Goal: Task Accomplishment & Management: Use online tool/utility

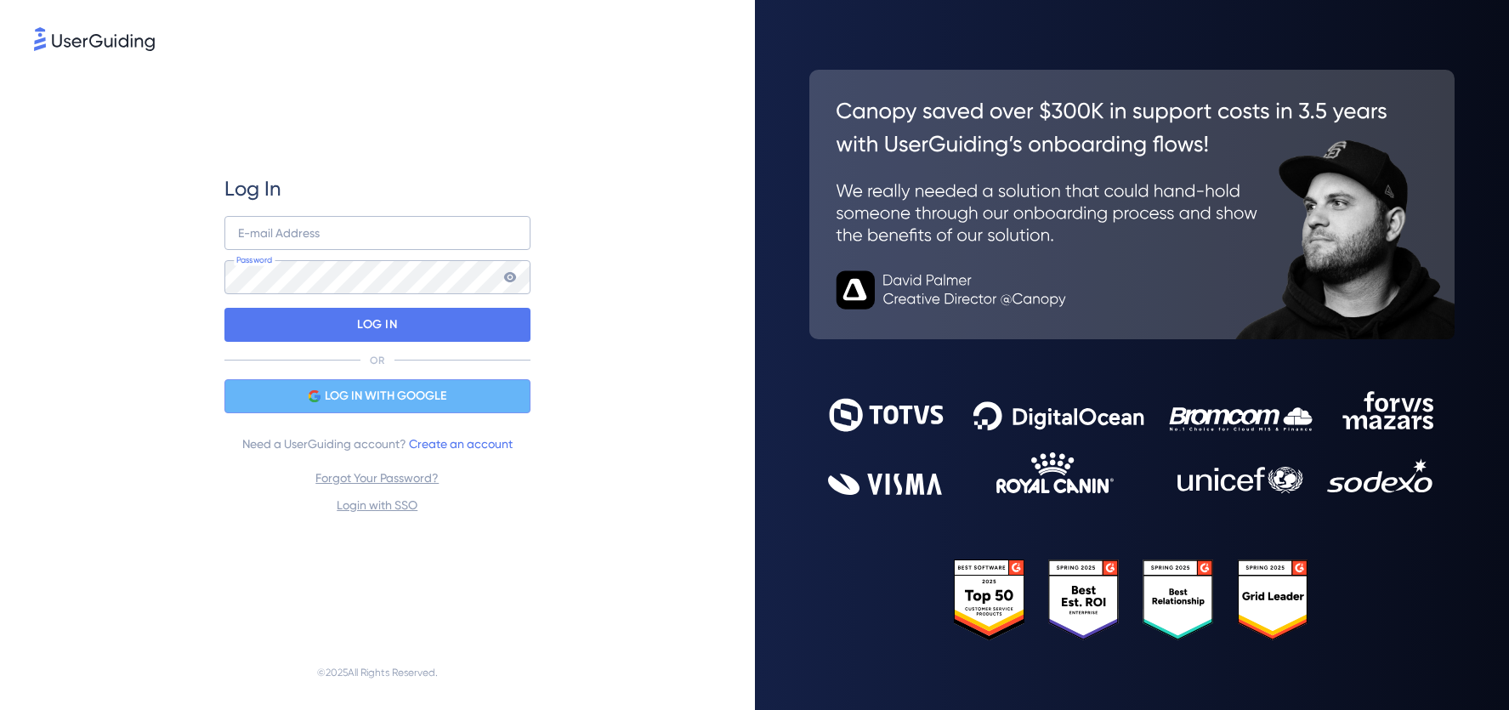
click at [350, 389] on span "LOG IN WITH GOOGLE" at bounding box center [386, 396] width 122 height 20
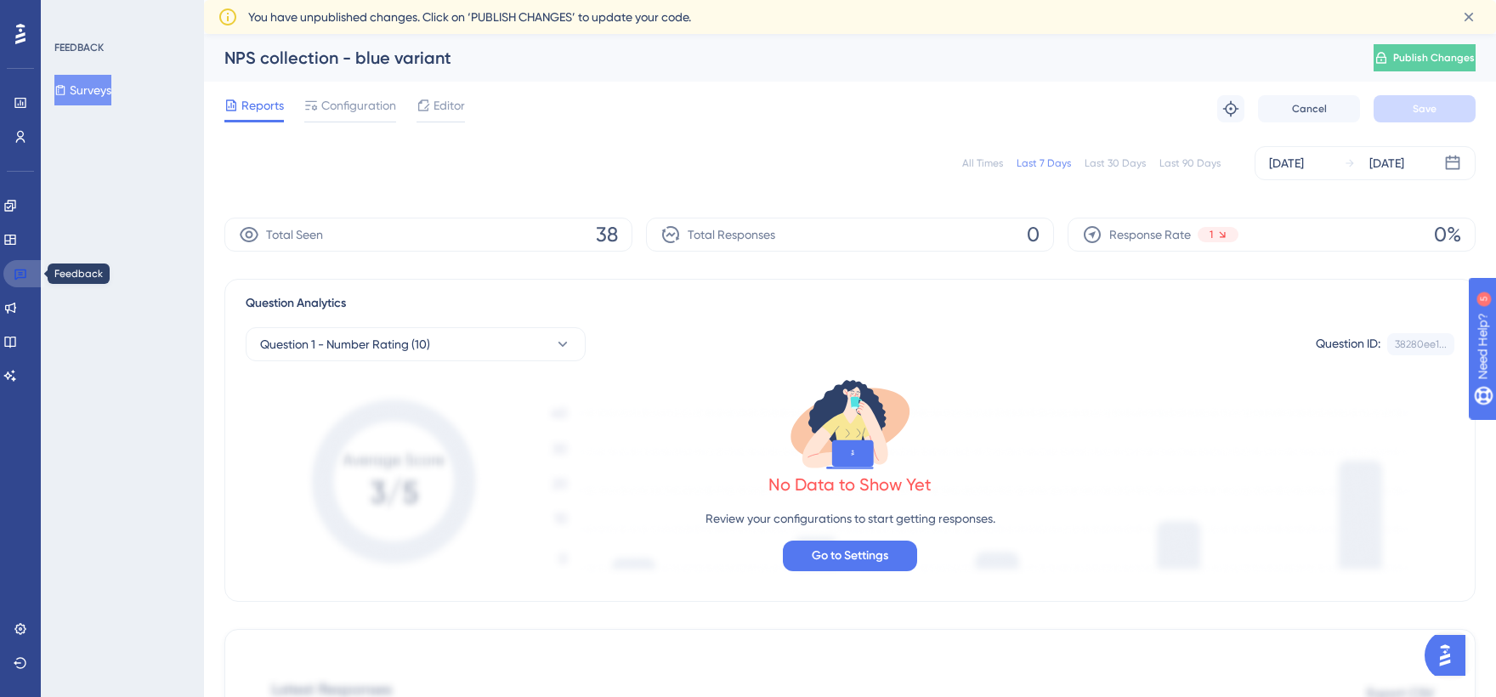
click at [21, 277] on icon at bounding box center [20, 275] width 12 height 11
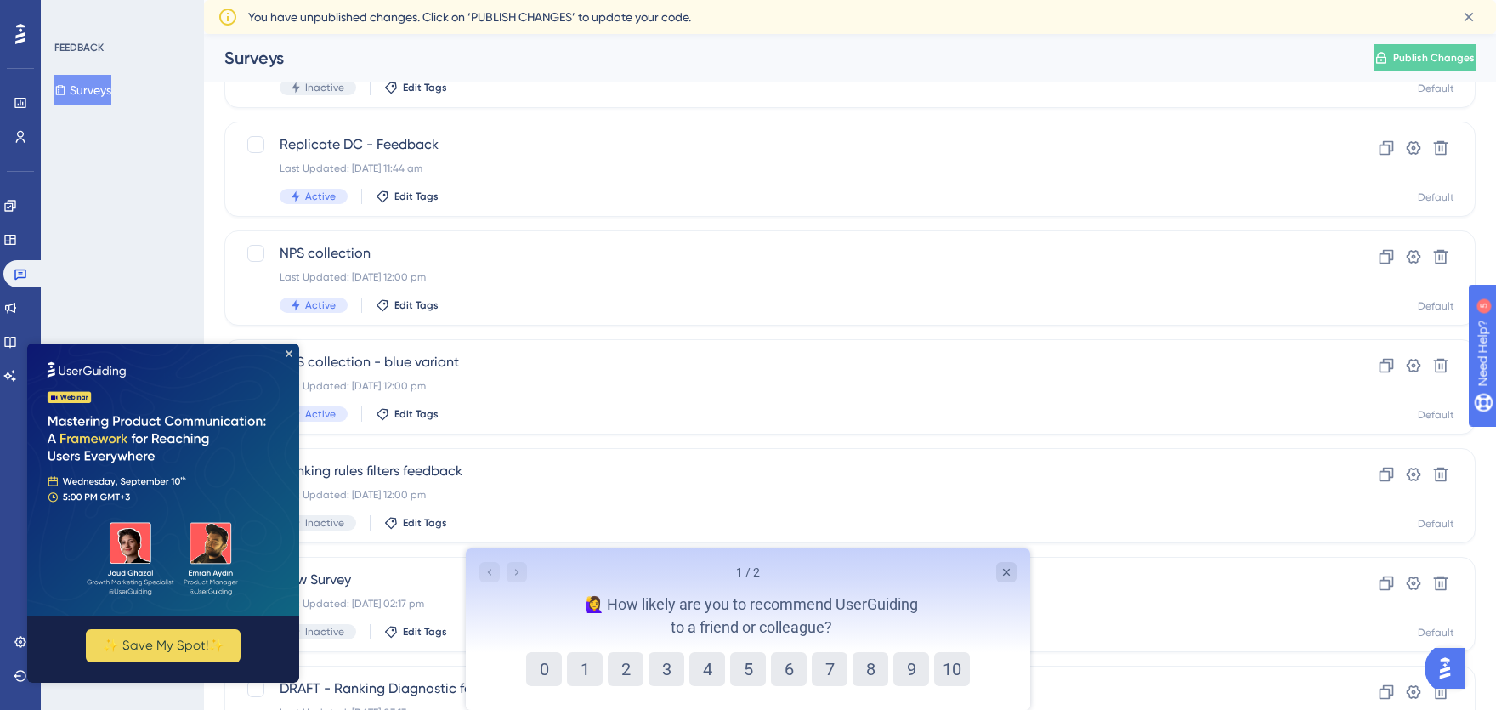
click at [290, 347] on img at bounding box center [163, 479] width 272 height 272
click at [289, 350] on icon "Close Preview" at bounding box center [289, 353] width 7 height 7
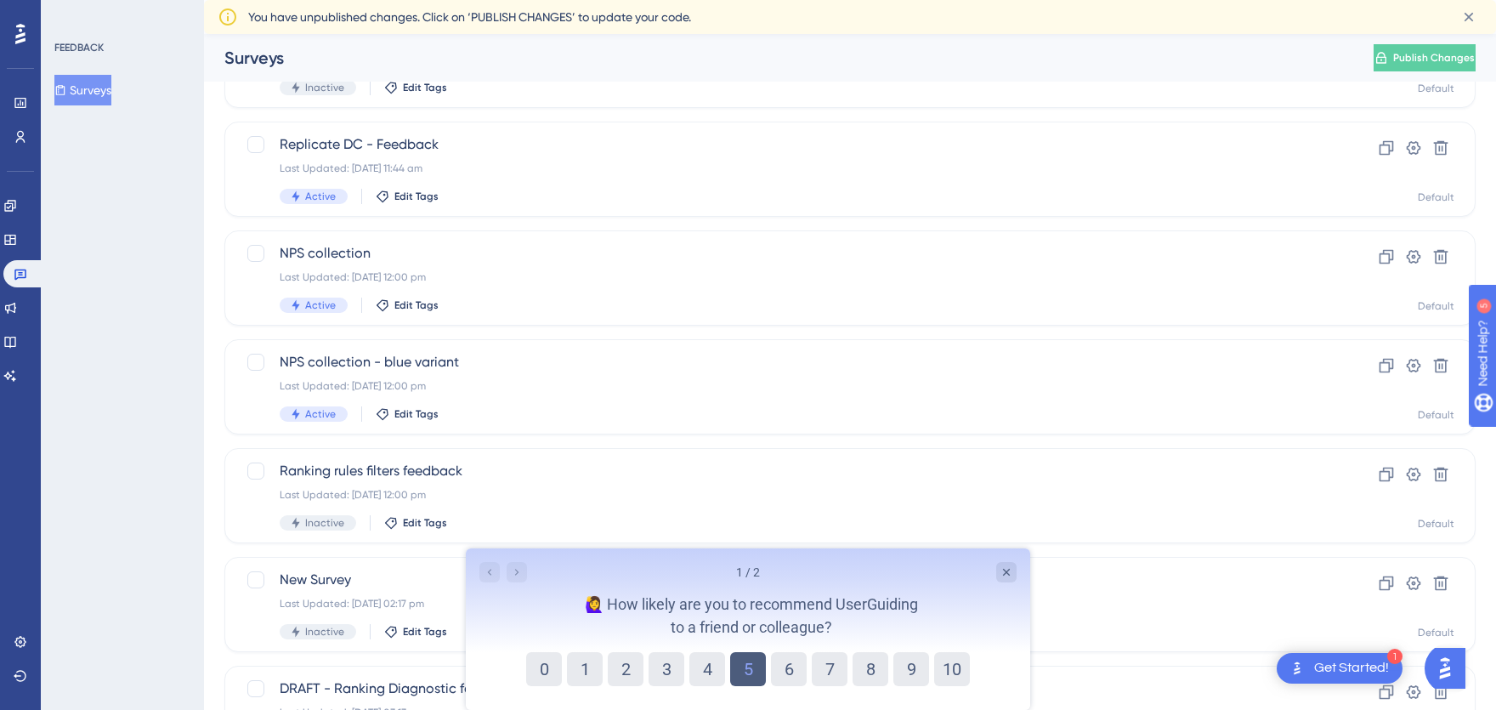
click at [749, 666] on button "5" at bounding box center [748, 669] width 36 height 34
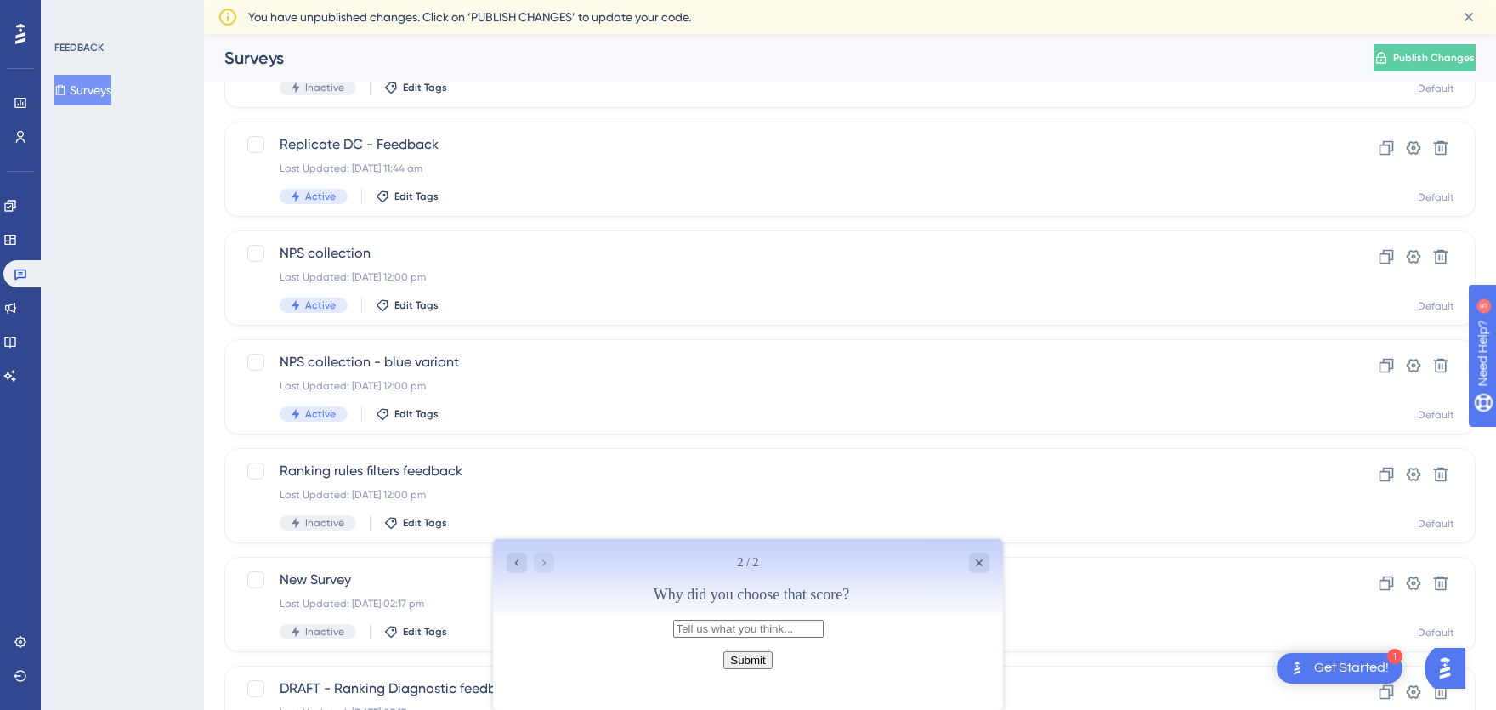
click at [768, 669] on button "Submit" at bounding box center [748, 660] width 48 height 18
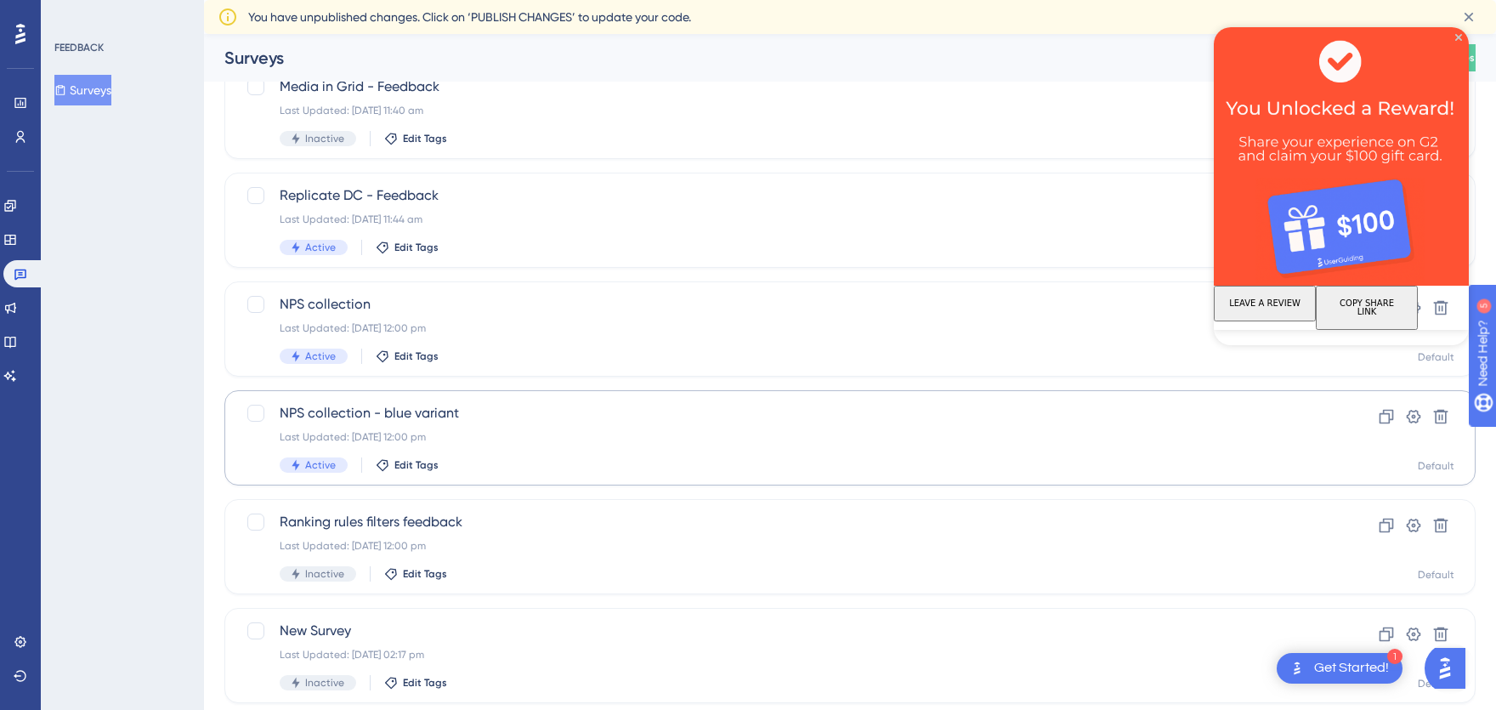
scroll to position [79, 0]
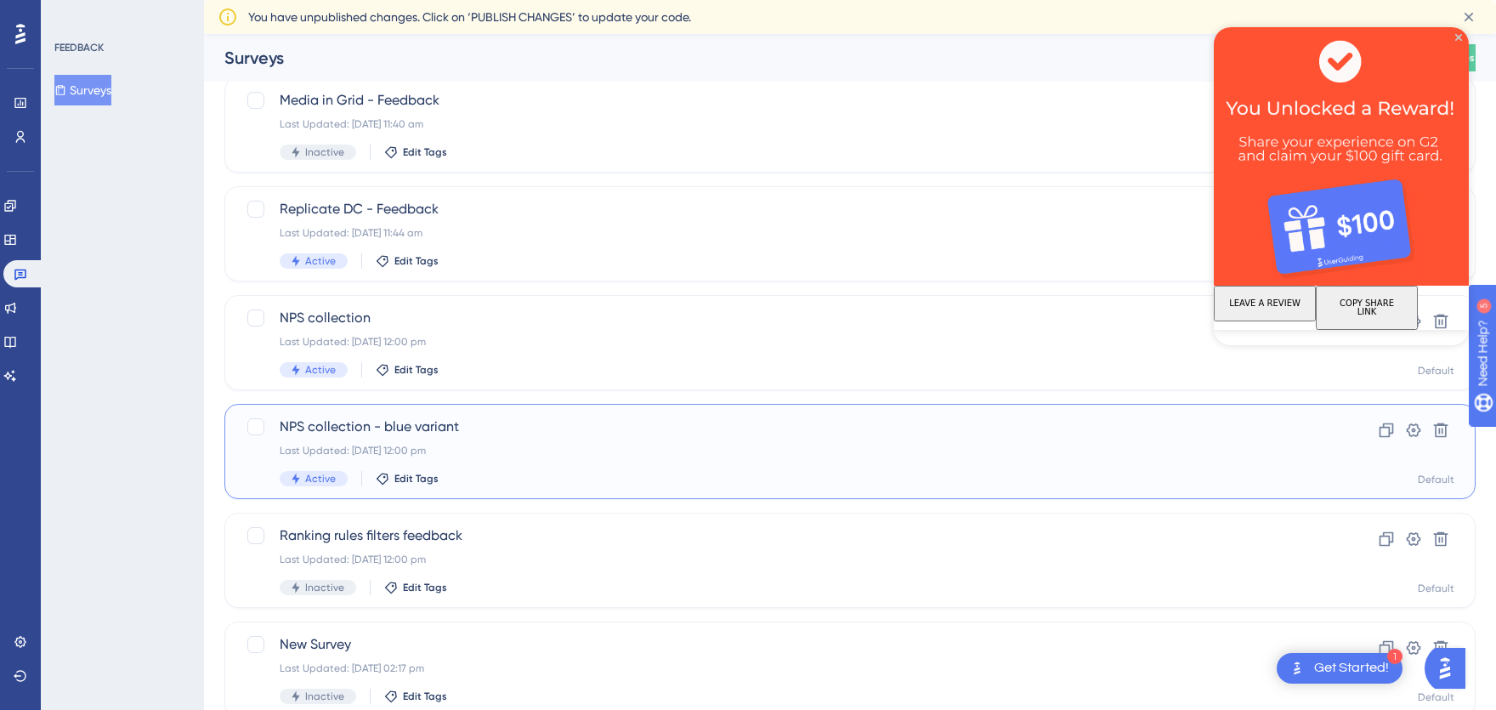
click at [502, 413] on div "NPS collection - blue variant Last Updated: 22 Jul 2025 12:00 pm Active Edit Ta…" at bounding box center [850, 451] width 1252 height 95
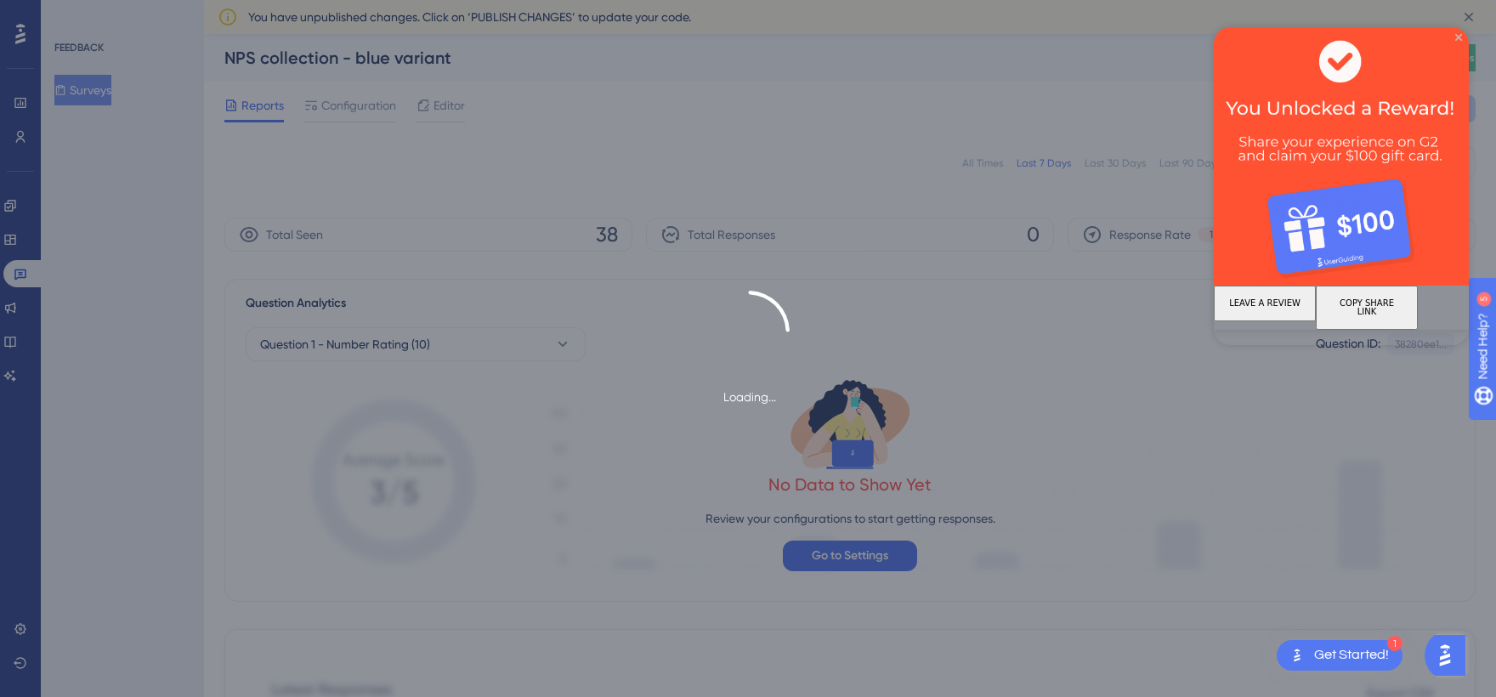
click at [1461, 34] on icon "Close Preview" at bounding box center [1459, 37] width 7 height 7
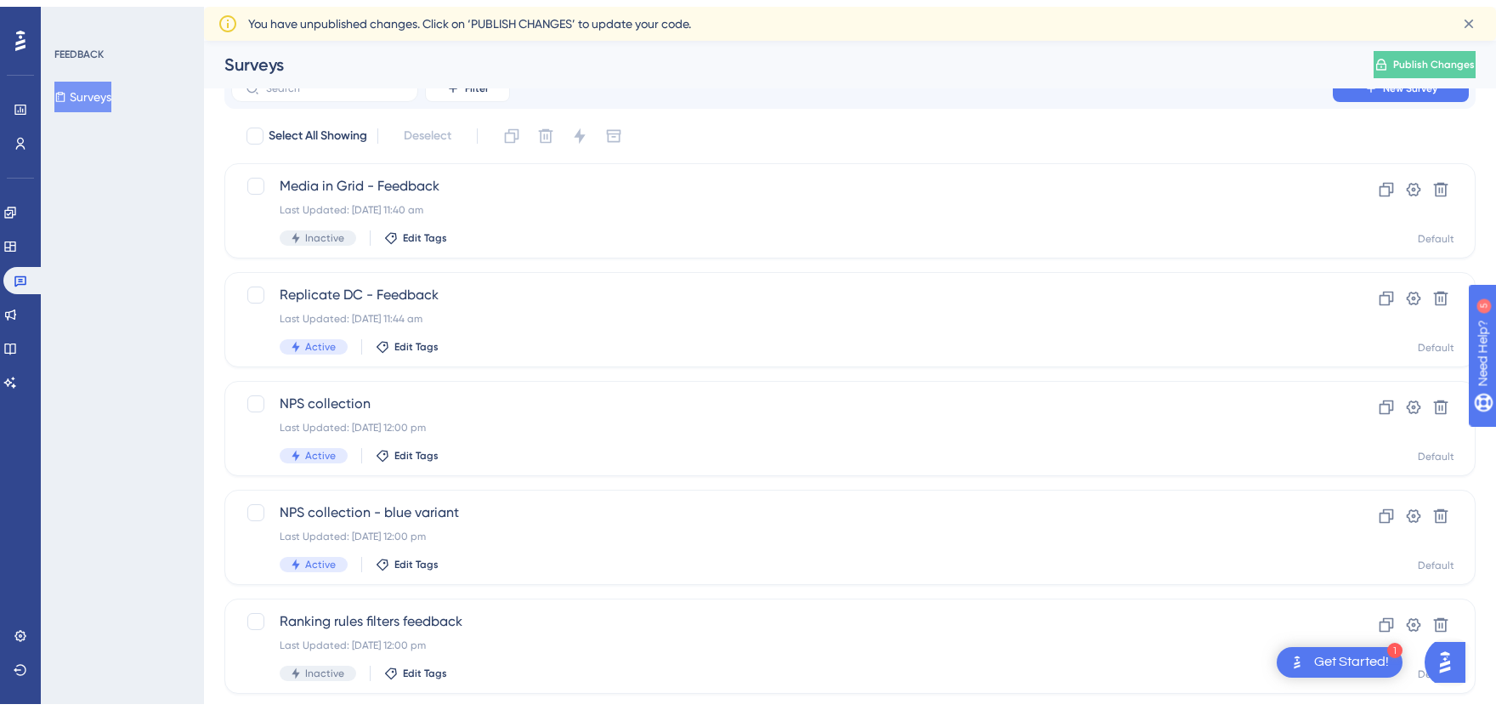
scroll to position [79, 0]
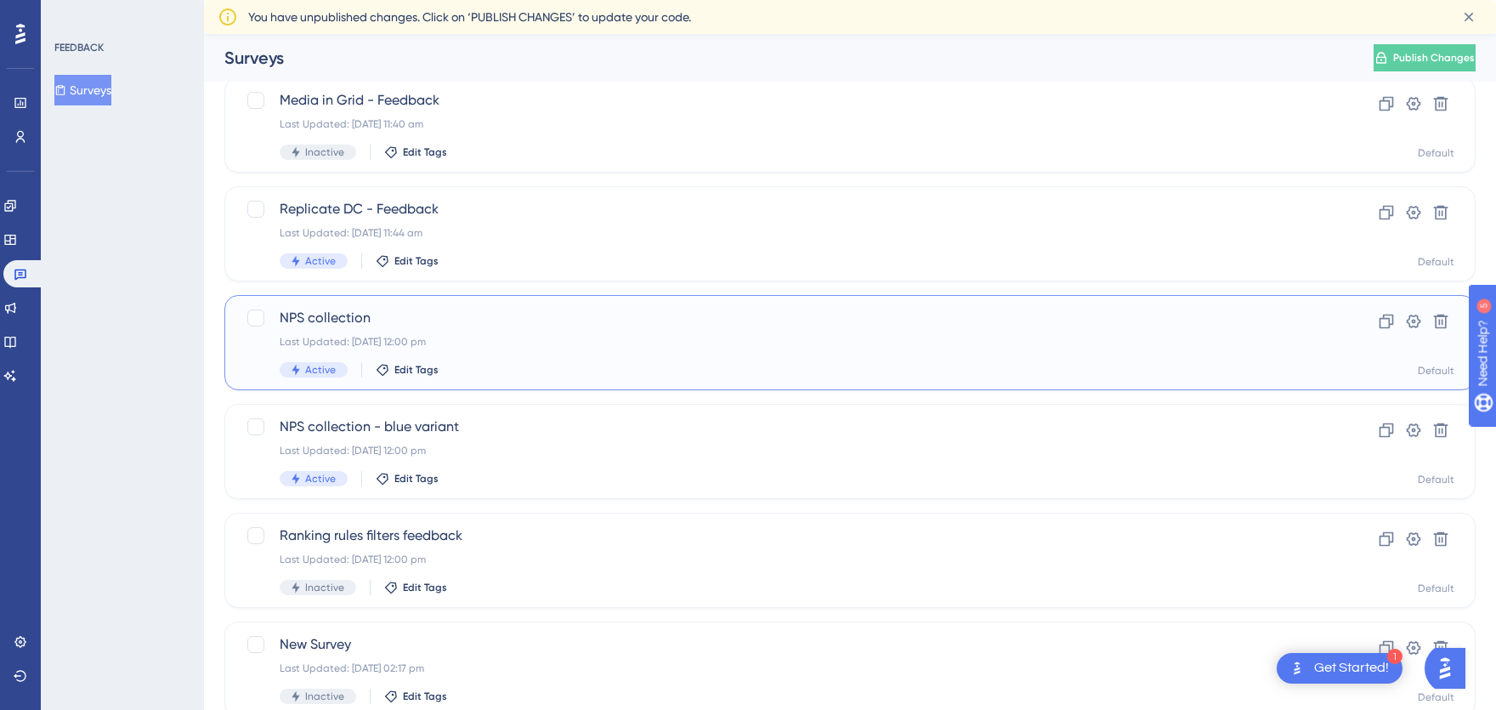
click at [441, 335] on div "Last Updated: 22 Jul 2025 12:00 pm" at bounding box center [782, 342] width 1005 height 14
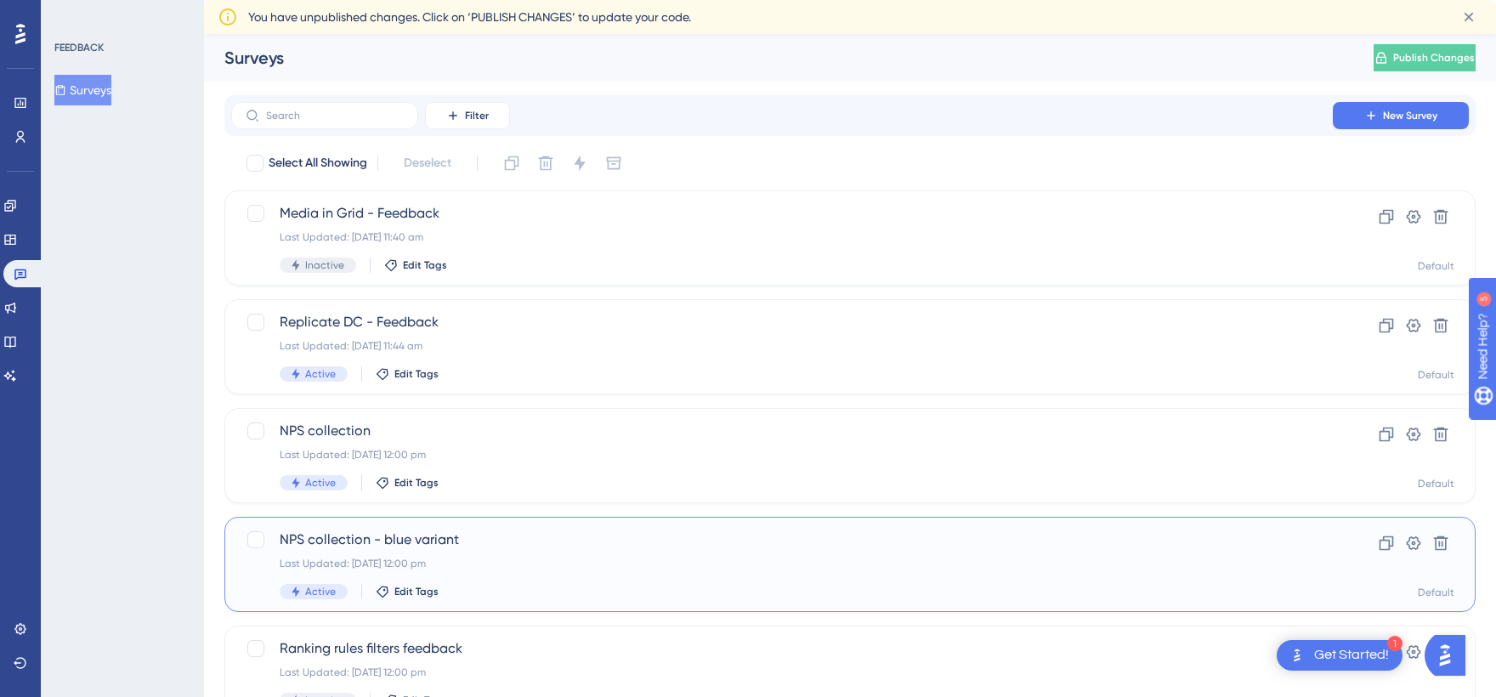
click at [545, 540] on span "NPS collection - blue variant" at bounding box center [782, 540] width 1005 height 20
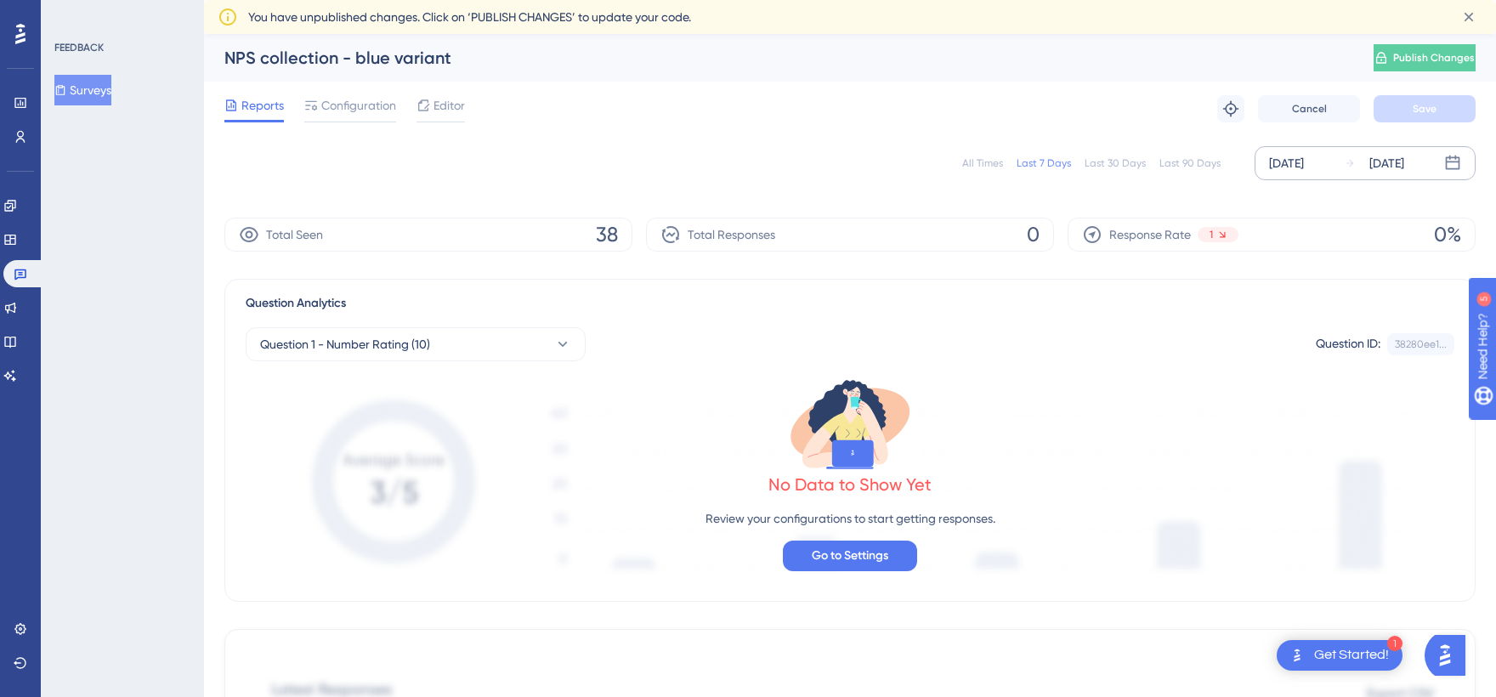
click at [1405, 157] on div "[DATE]" at bounding box center [1387, 163] width 35 height 20
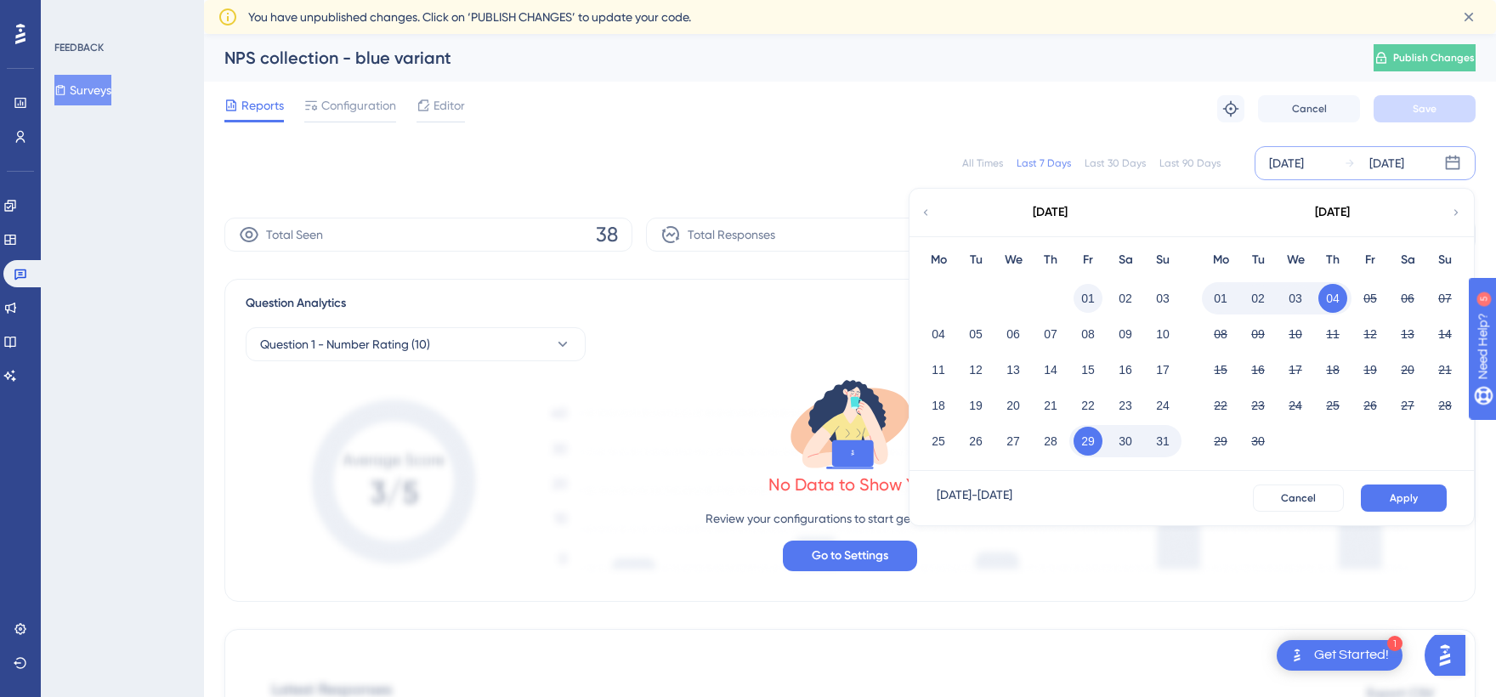
click at [1087, 298] on button "01" at bounding box center [1088, 298] width 29 height 29
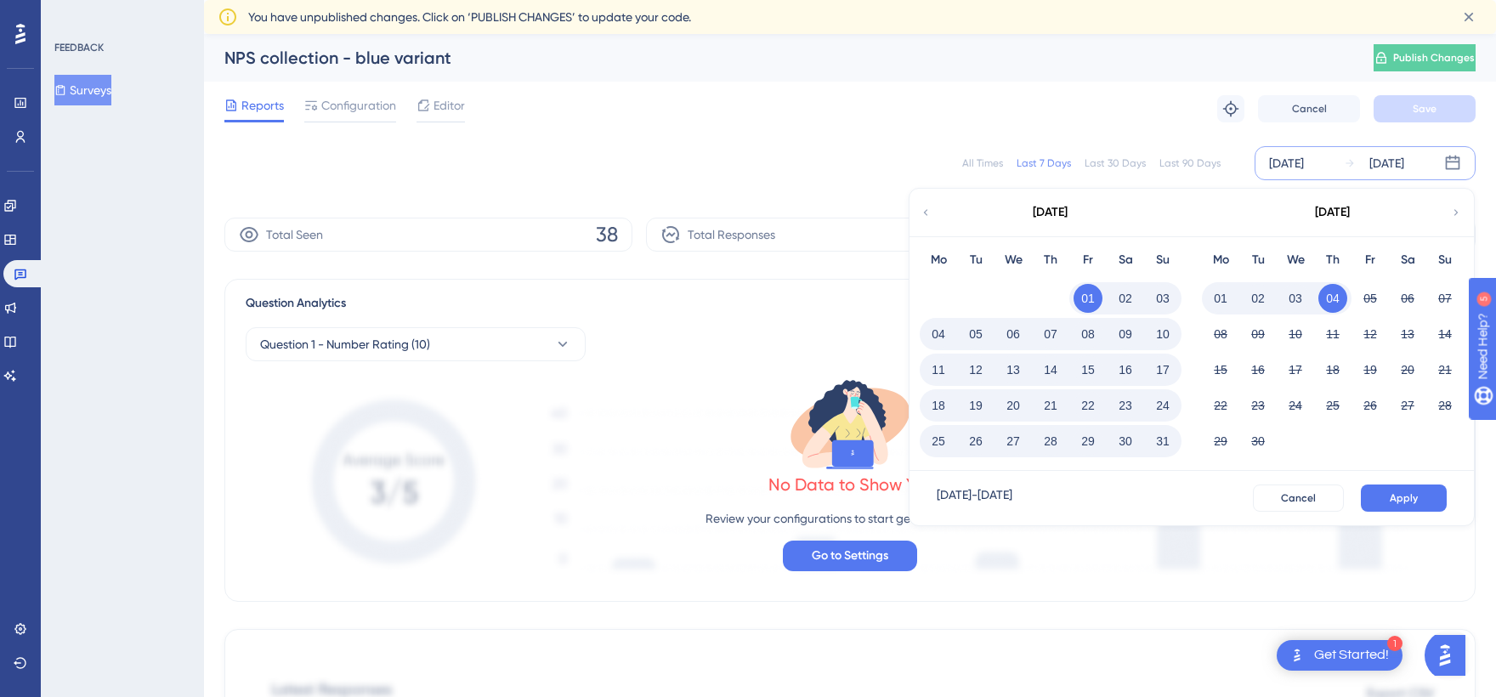
click at [1159, 441] on button "31" at bounding box center [1163, 441] width 29 height 29
click at [1399, 501] on span "Apply" at bounding box center [1404, 498] width 28 height 14
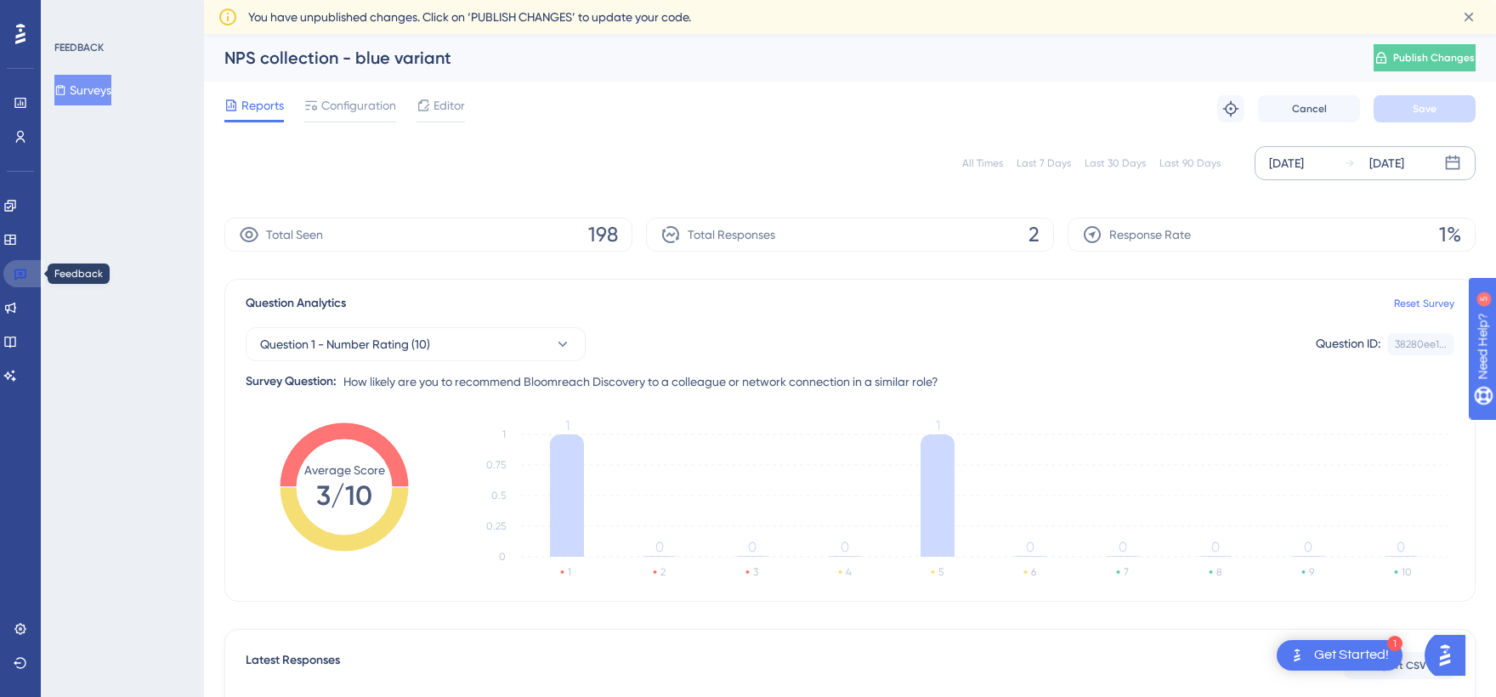
click at [22, 270] on icon at bounding box center [21, 274] width 14 height 14
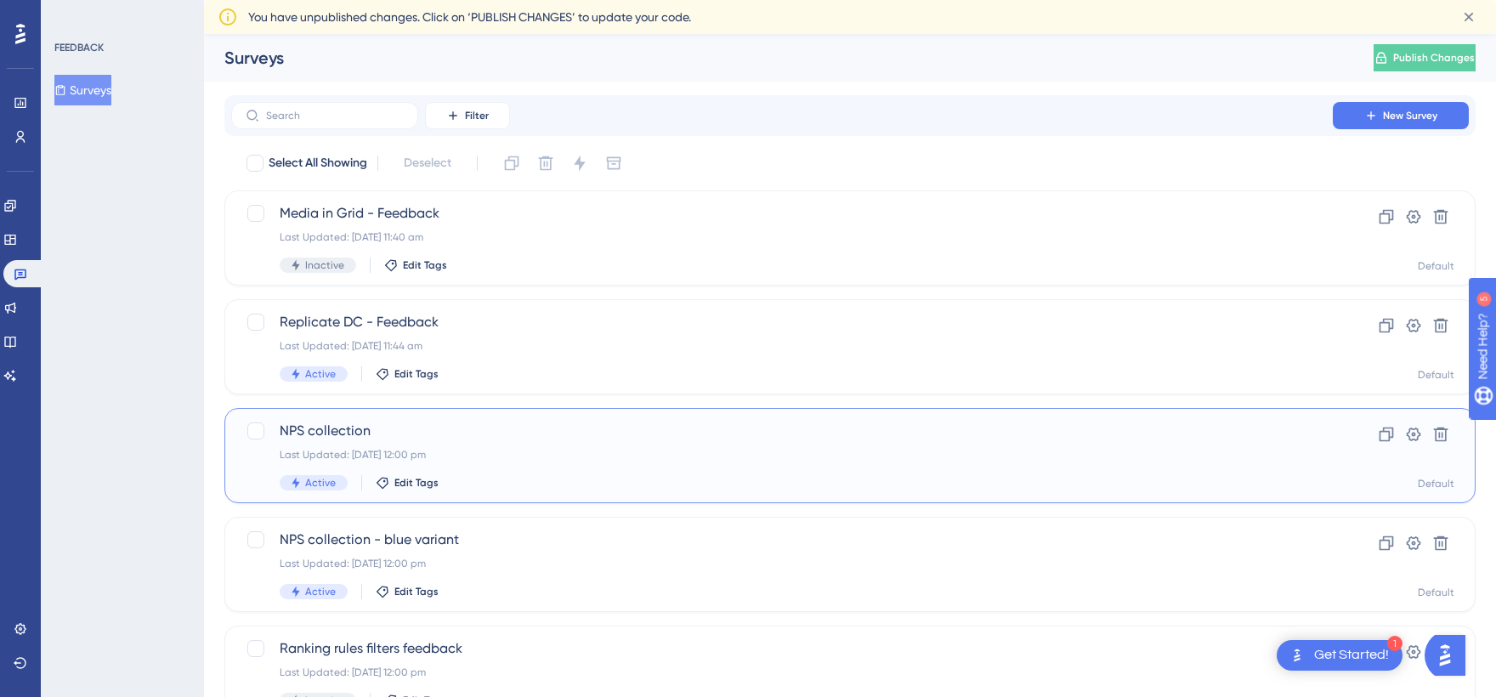
click at [434, 432] on span "NPS collection" at bounding box center [782, 431] width 1005 height 20
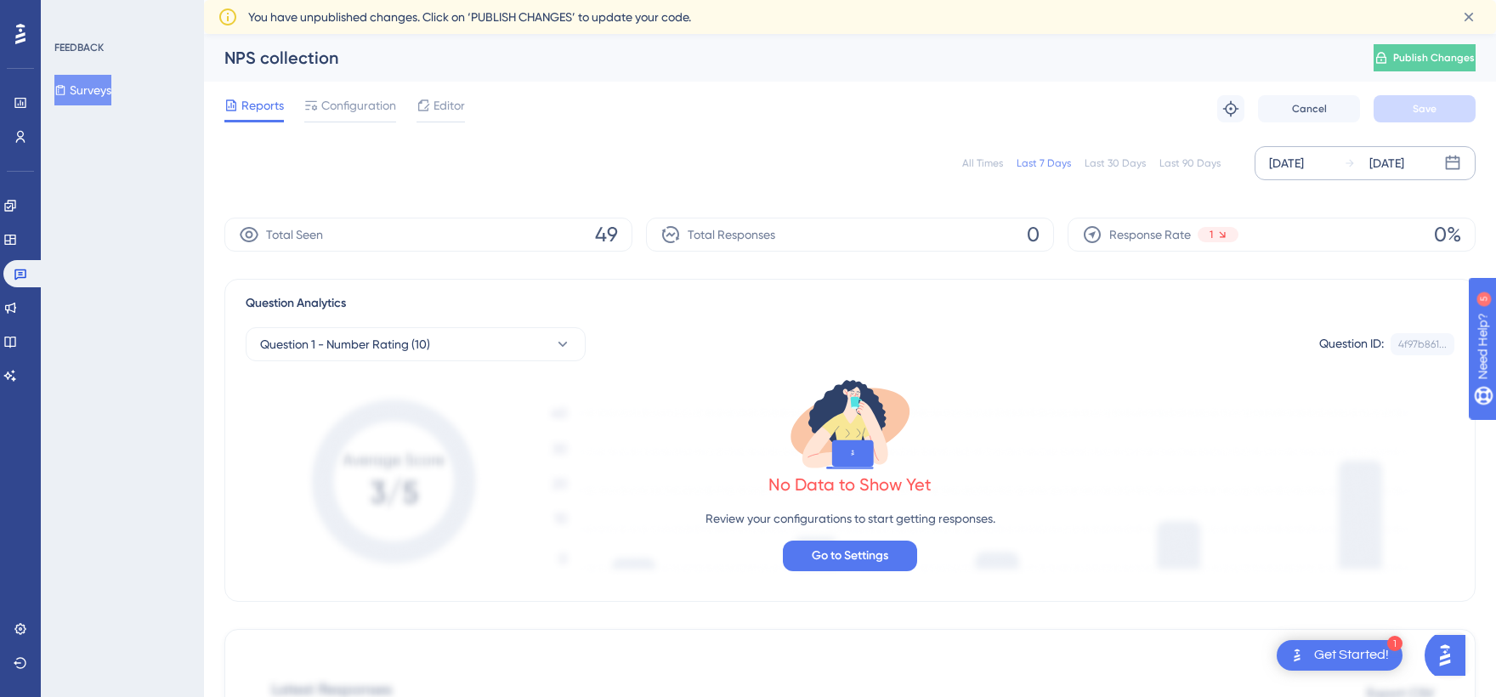
click at [1304, 157] on div "[DATE]" at bounding box center [1286, 163] width 35 height 20
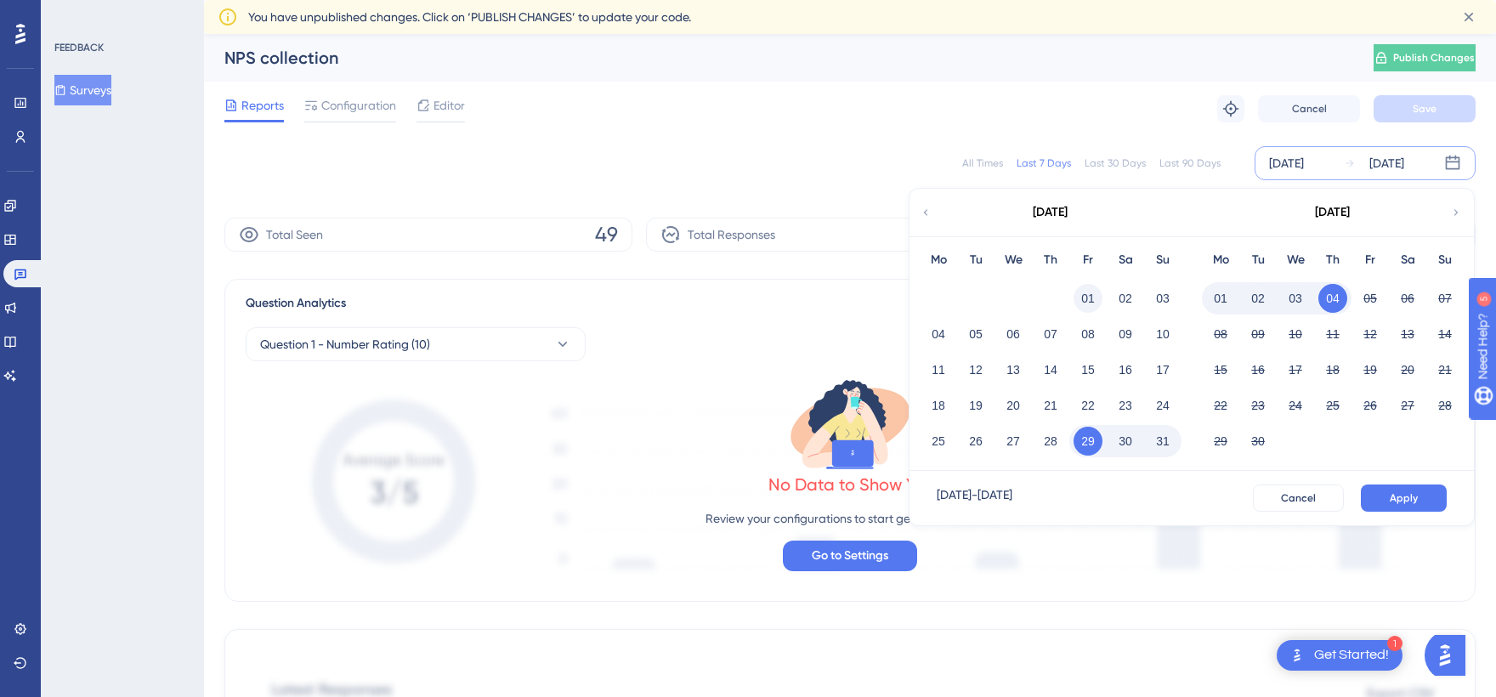
click at [1089, 291] on button "01" at bounding box center [1088, 298] width 29 height 29
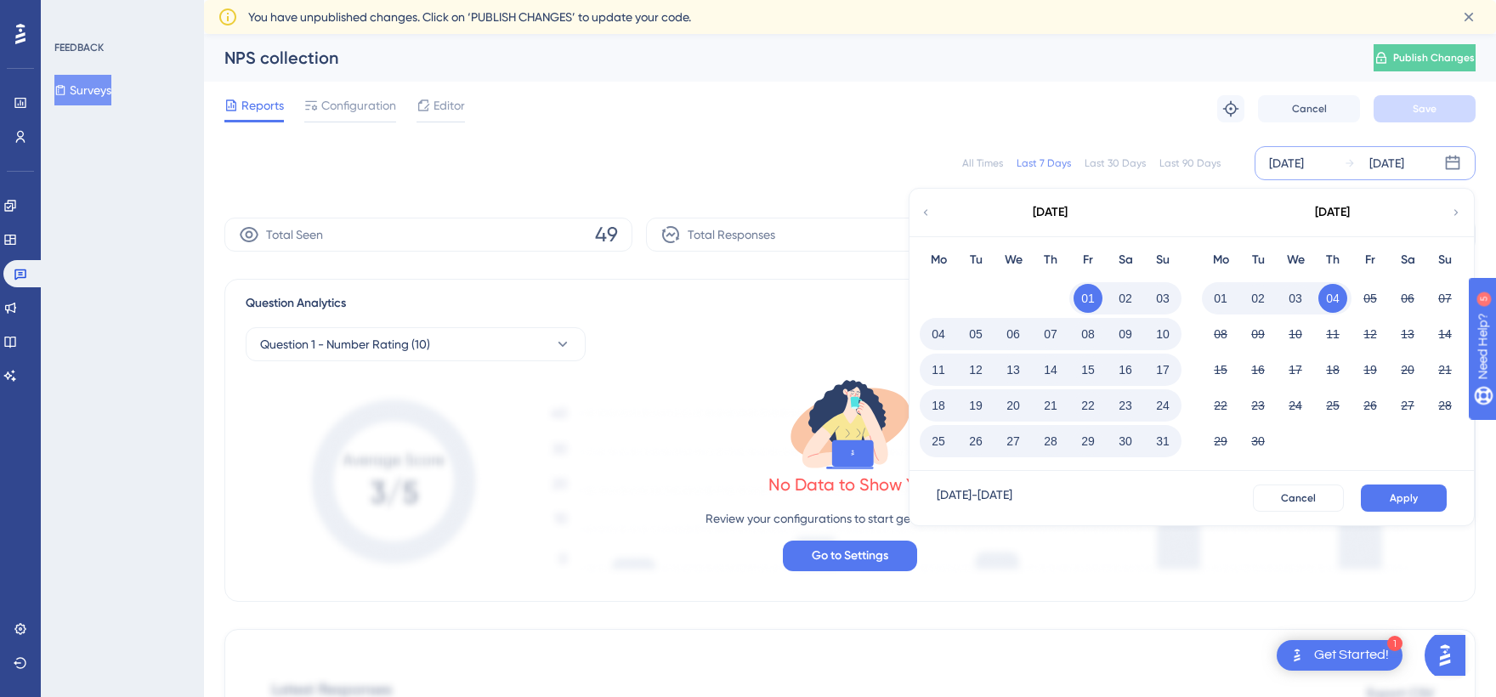
click at [1165, 438] on button "31" at bounding box center [1163, 441] width 29 height 29
click at [1434, 497] on button "Apply" at bounding box center [1404, 498] width 86 height 27
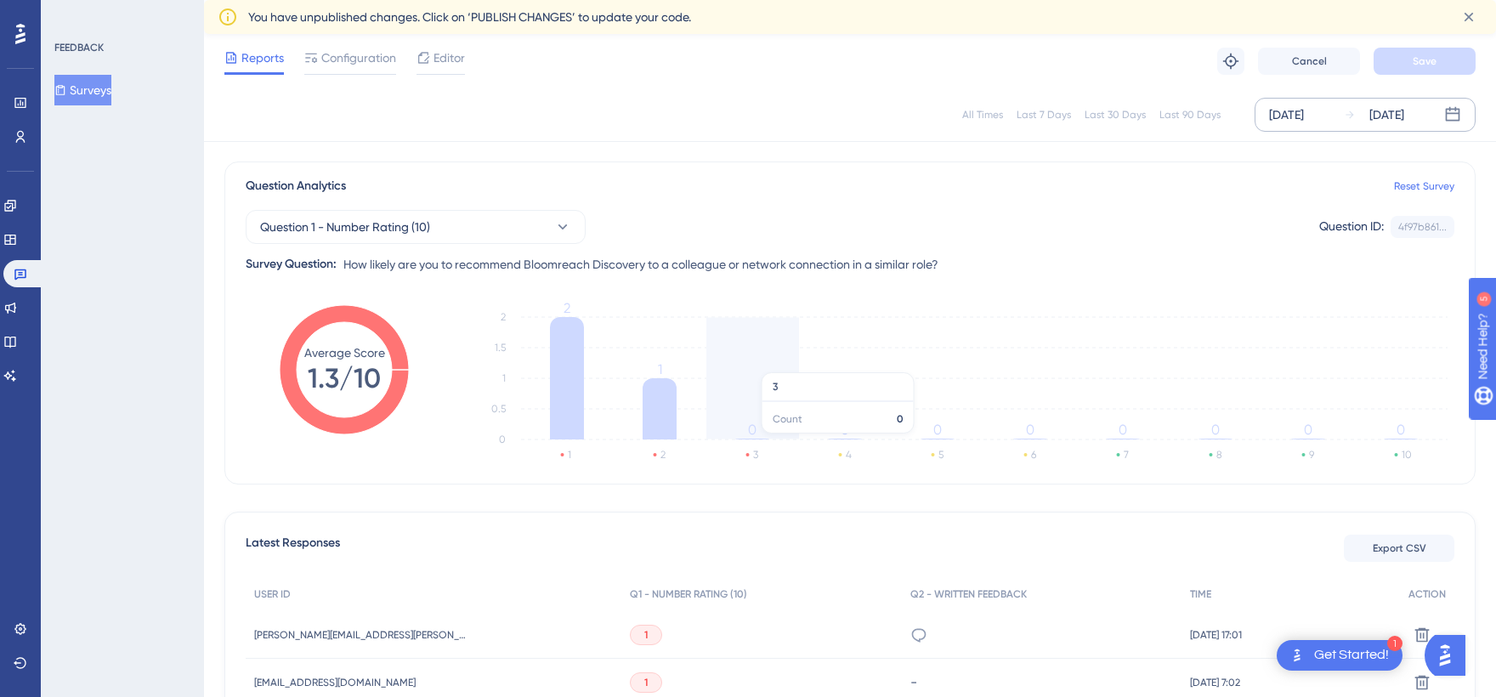
scroll to position [298, 0]
